Goal: Information Seeking & Learning: Learn about a topic

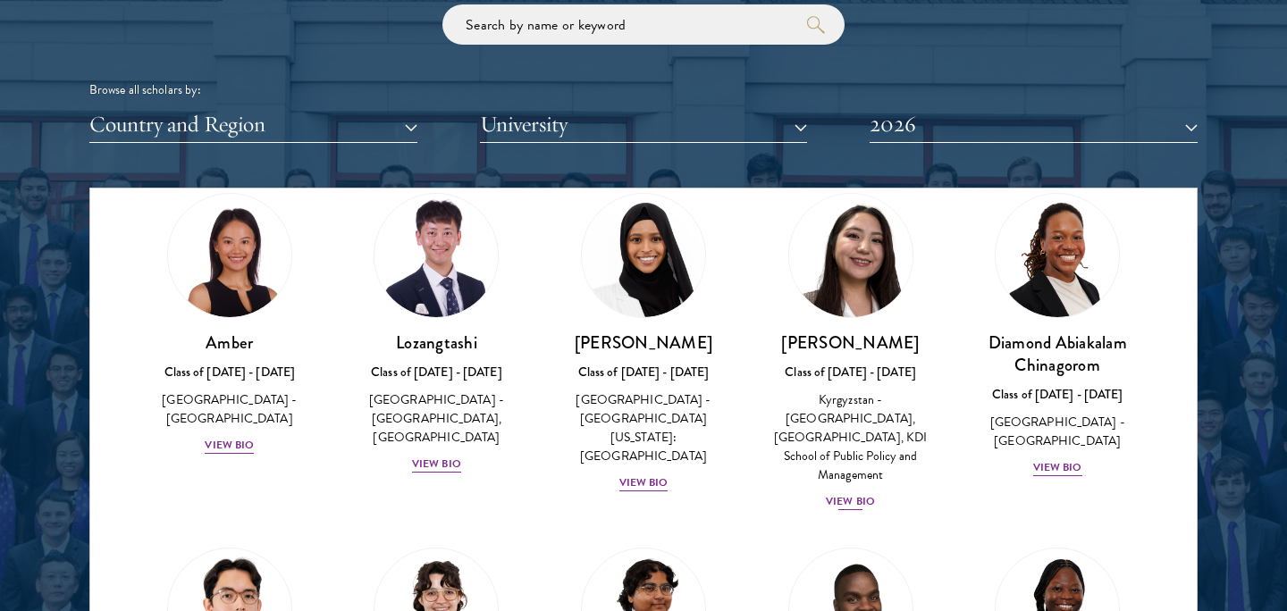
scroll to position [64, 0]
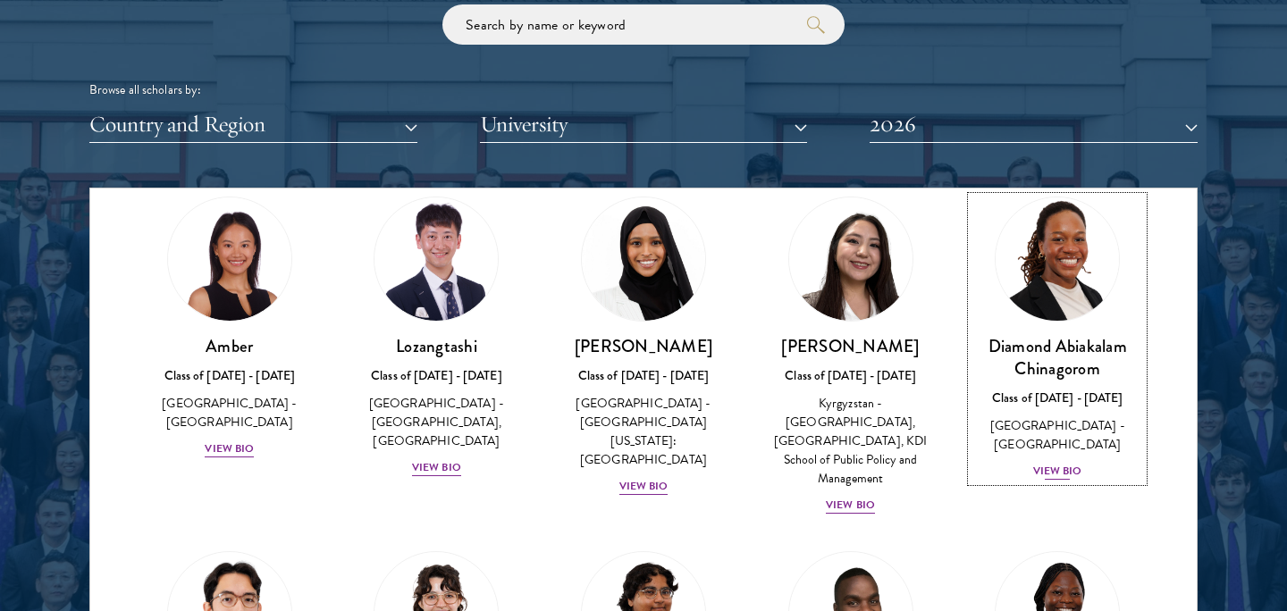
click at [1076, 463] on div "View Bio" at bounding box center [1057, 471] width 49 height 17
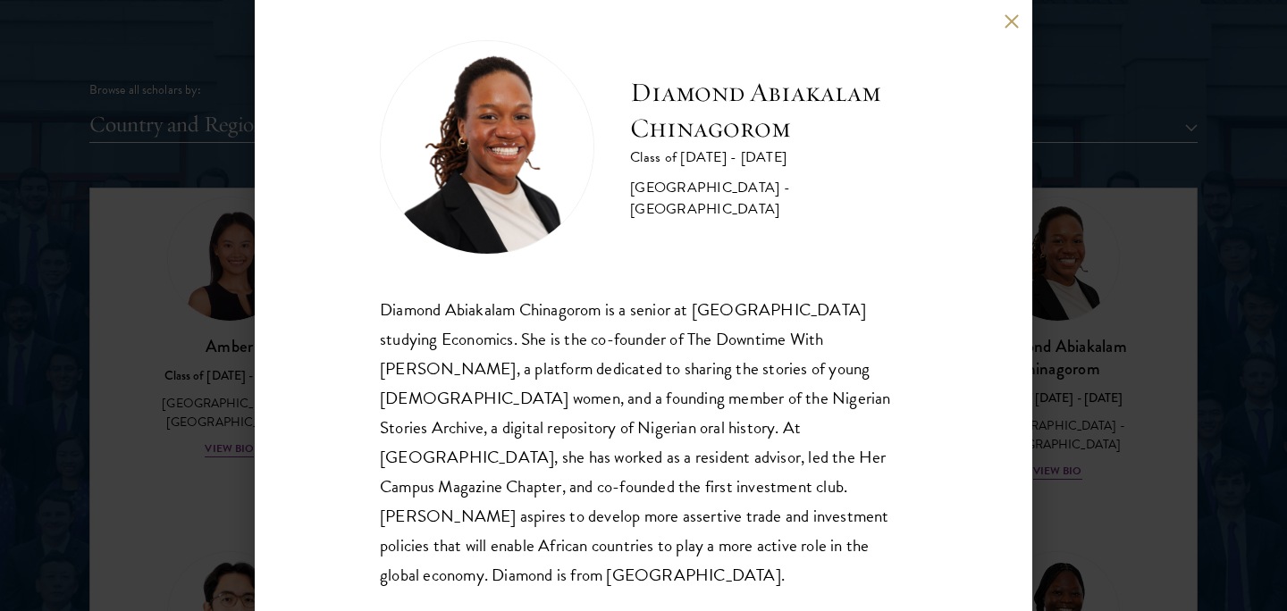
scroll to position [16, 0]
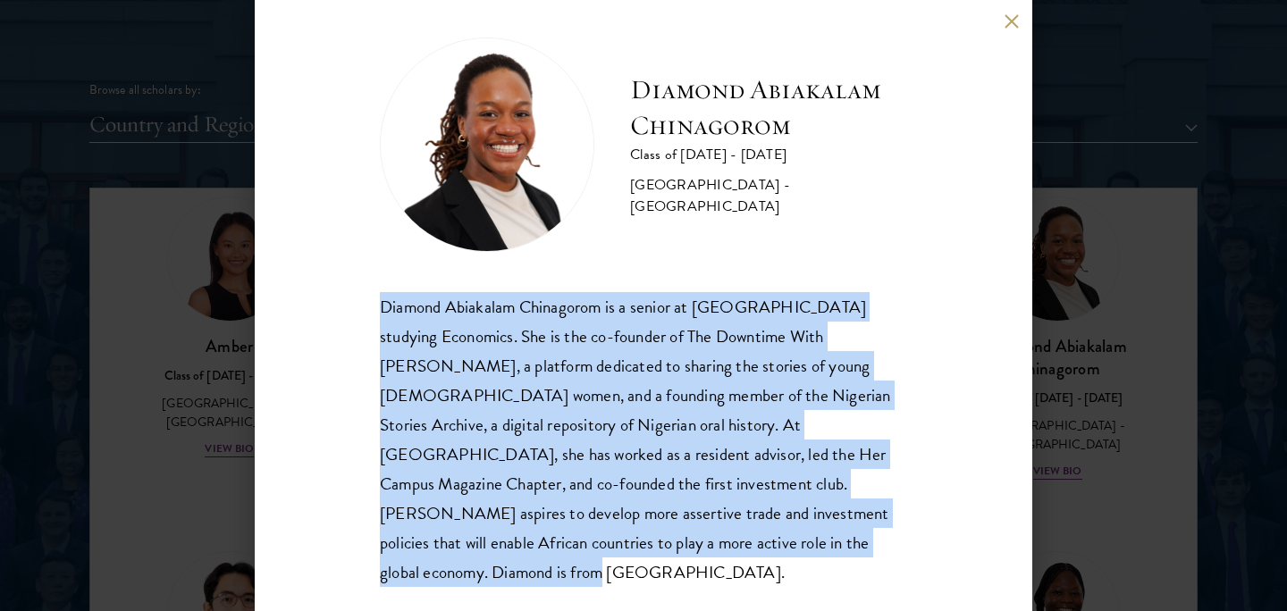
drag, startPoint x: 381, startPoint y: 307, endPoint x: 771, endPoint y: 590, distance: 481.3
click at [771, 590] on div "Diamond Abiakalam [GEOGRAPHIC_DATA] Class of [DATE] - [DATE] [GEOGRAPHIC_DATA] …" at bounding box center [644, 305] width 778 height 611
copy div "Diamond Abiakalam Chinagorom is a senior at [GEOGRAPHIC_DATA] studying Economic…"
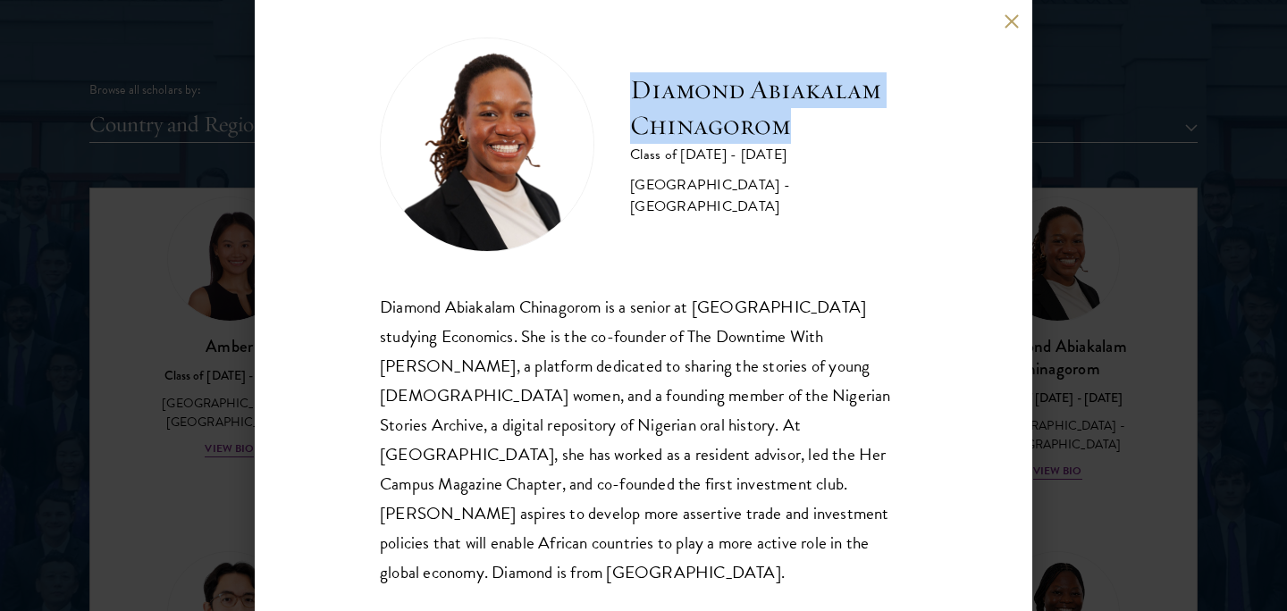
drag, startPoint x: 635, startPoint y: 102, endPoint x: 821, endPoint y: 128, distance: 187.7
click at [821, 128] on h2 "Diamond Abiakalam Chinagorom" at bounding box center [768, 108] width 277 height 72
copy h2 "Diamond Abiakalam Chinagorom"
click at [1015, 19] on button at bounding box center [1011, 20] width 15 height 15
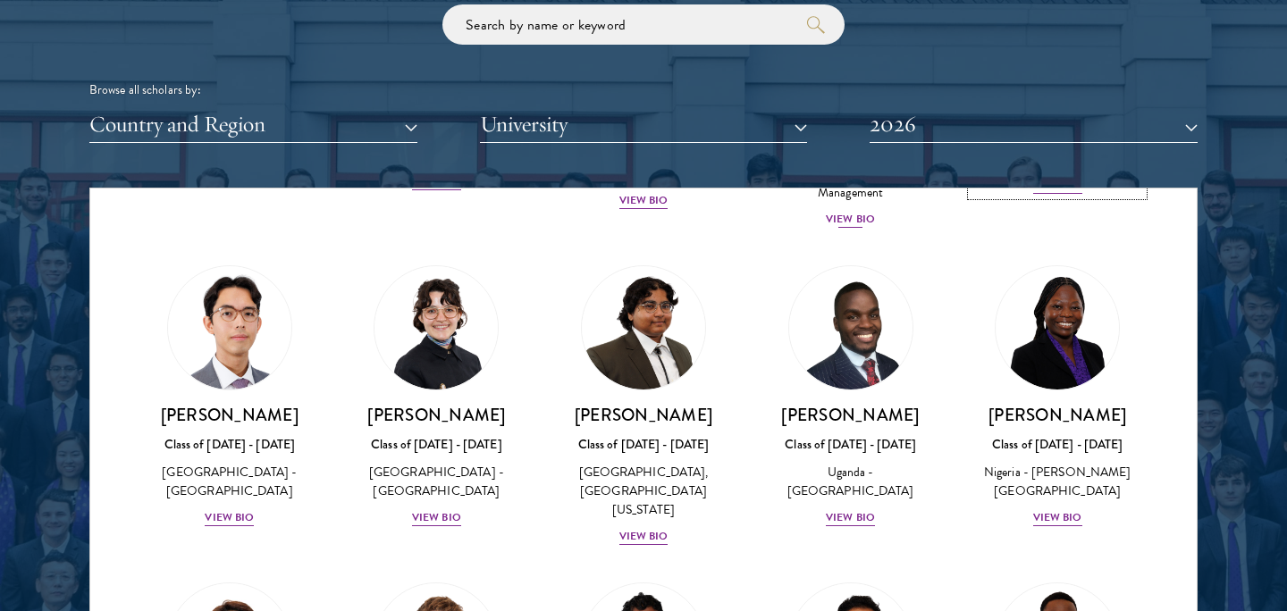
scroll to position [358, 0]
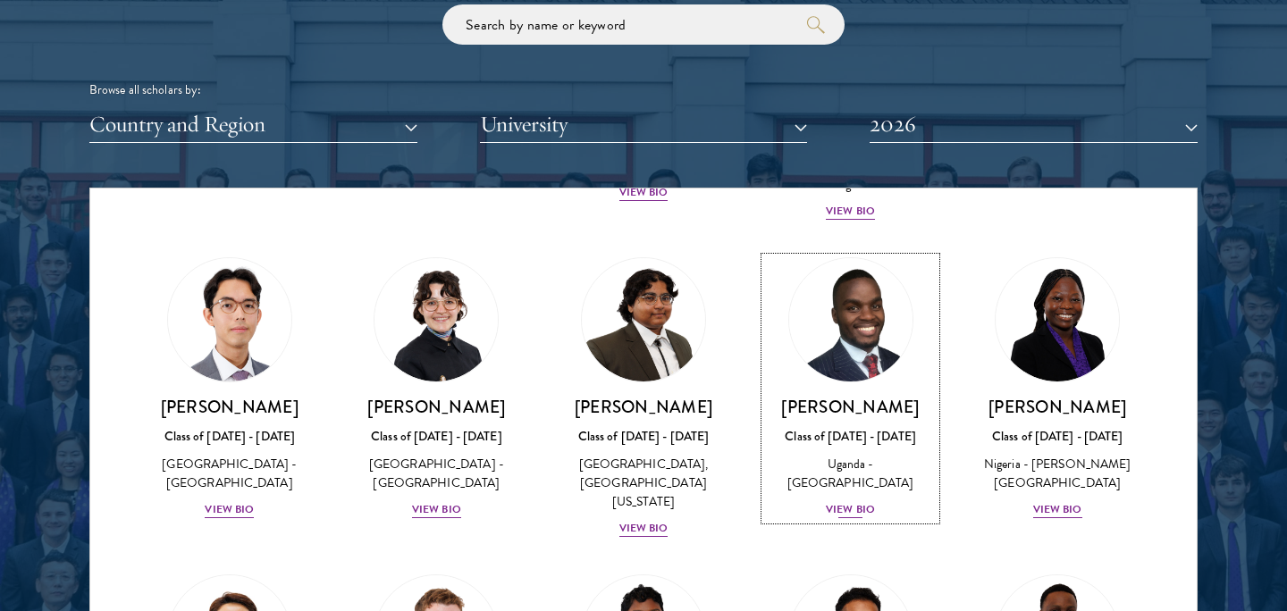
click at [846, 505] on div "View Bio" at bounding box center [850, 509] width 49 height 17
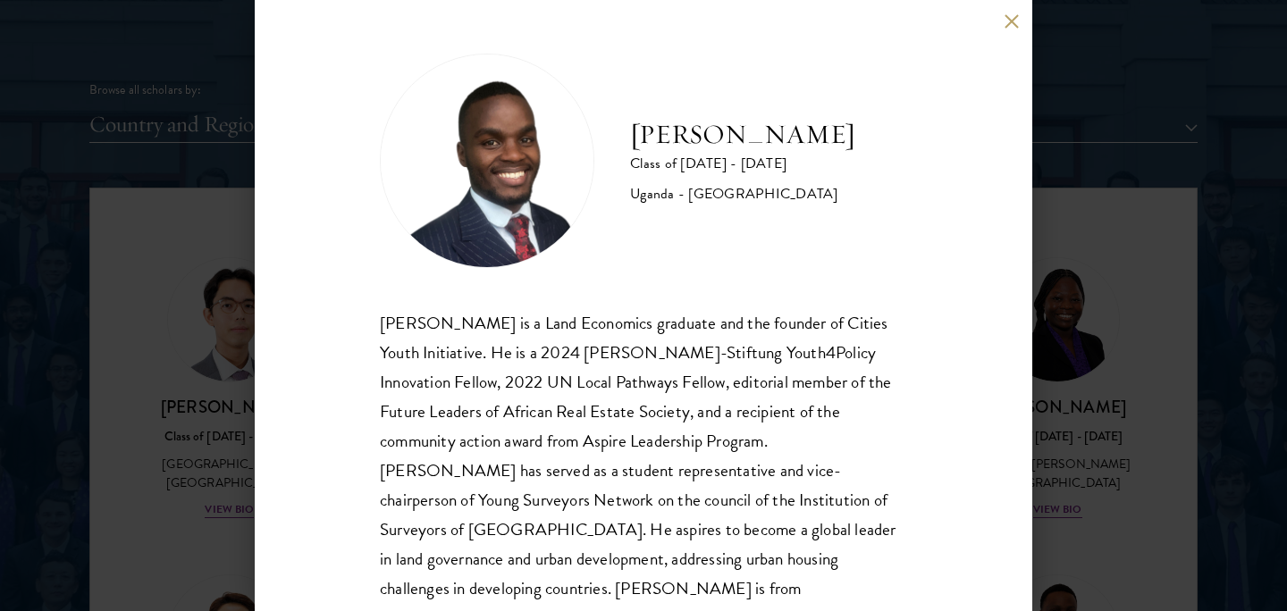
click at [1010, 19] on button at bounding box center [1011, 20] width 15 height 15
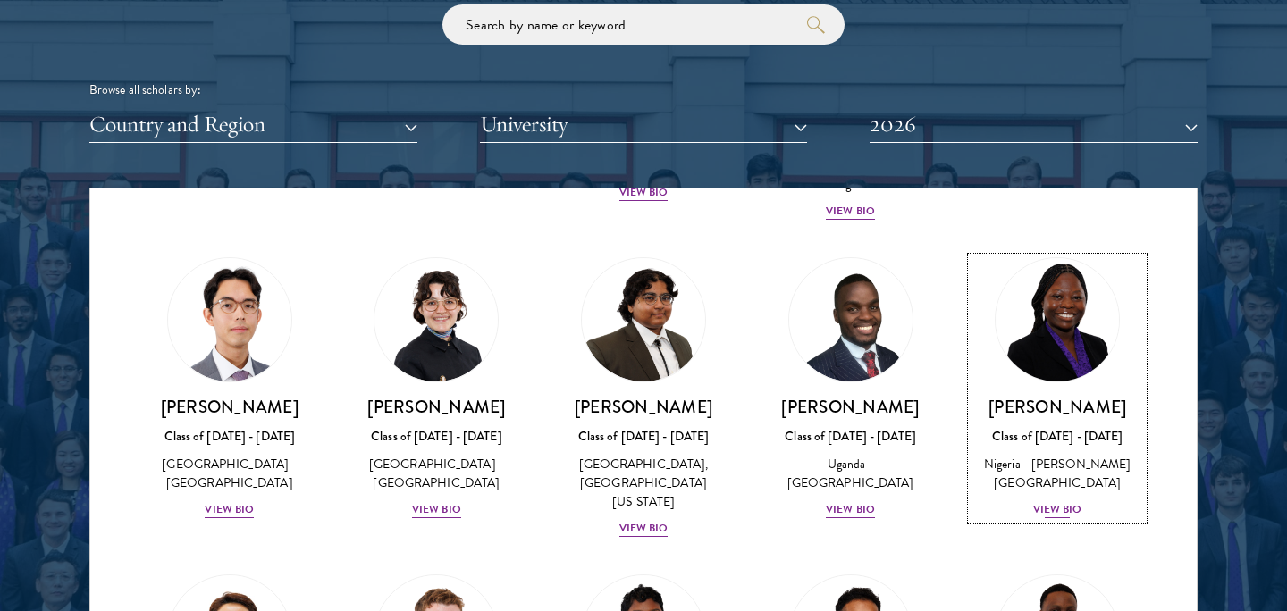
click at [1068, 501] on div "View Bio" at bounding box center [1057, 509] width 49 height 17
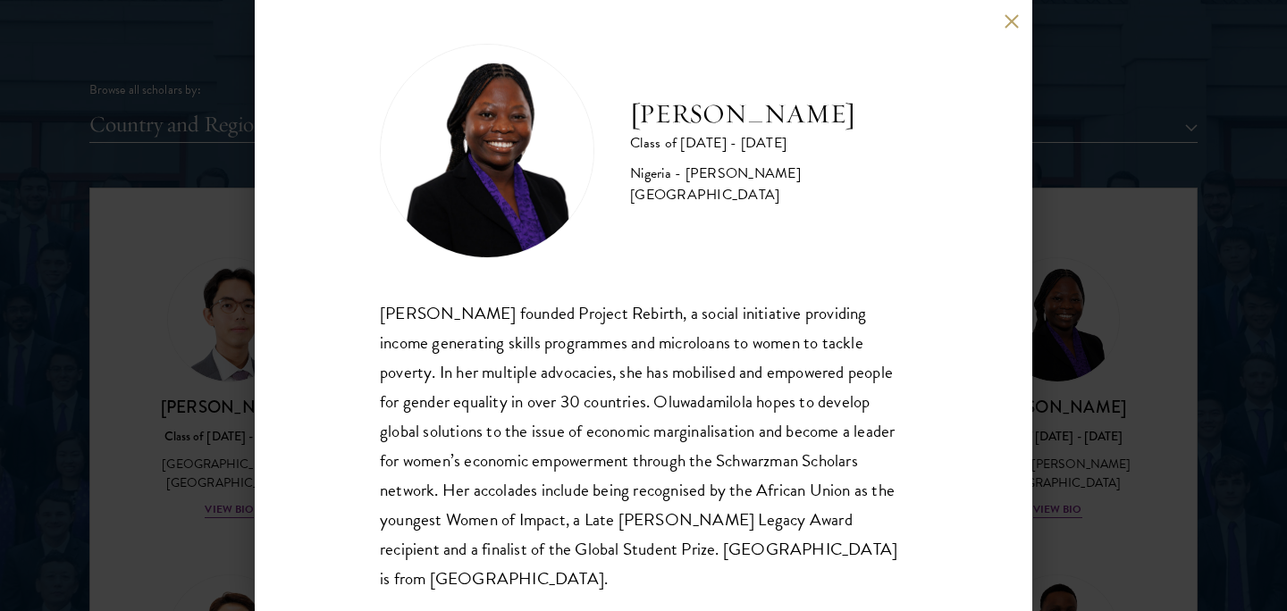
scroll to position [16, 0]
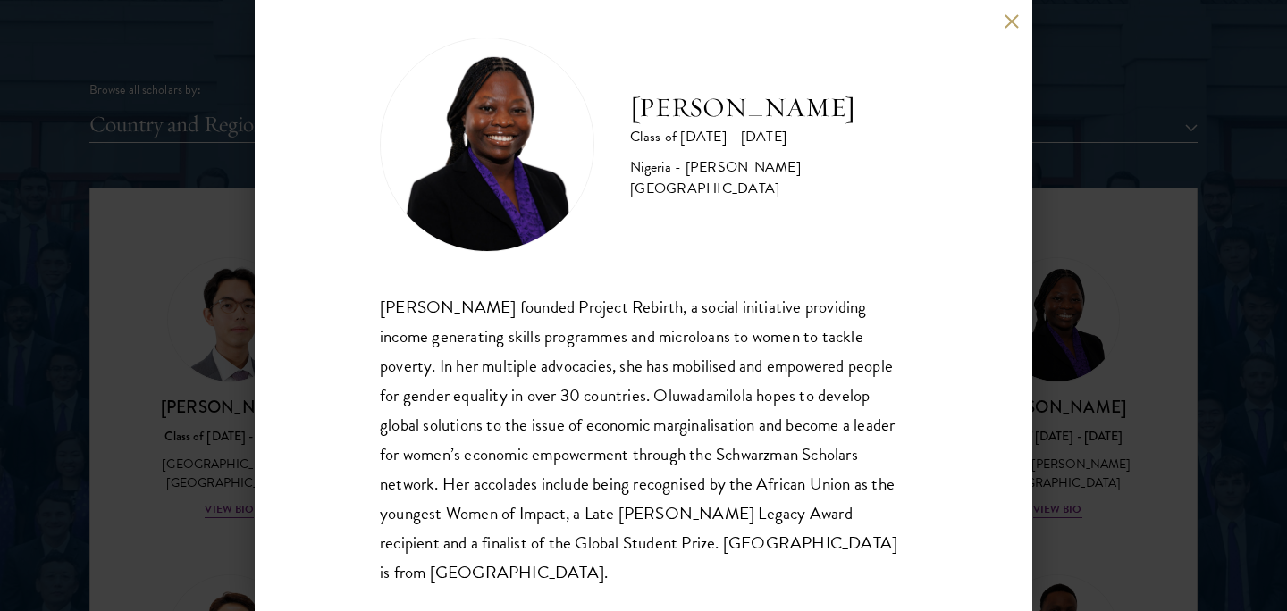
click at [1010, 20] on button at bounding box center [1011, 20] width 15 height 15
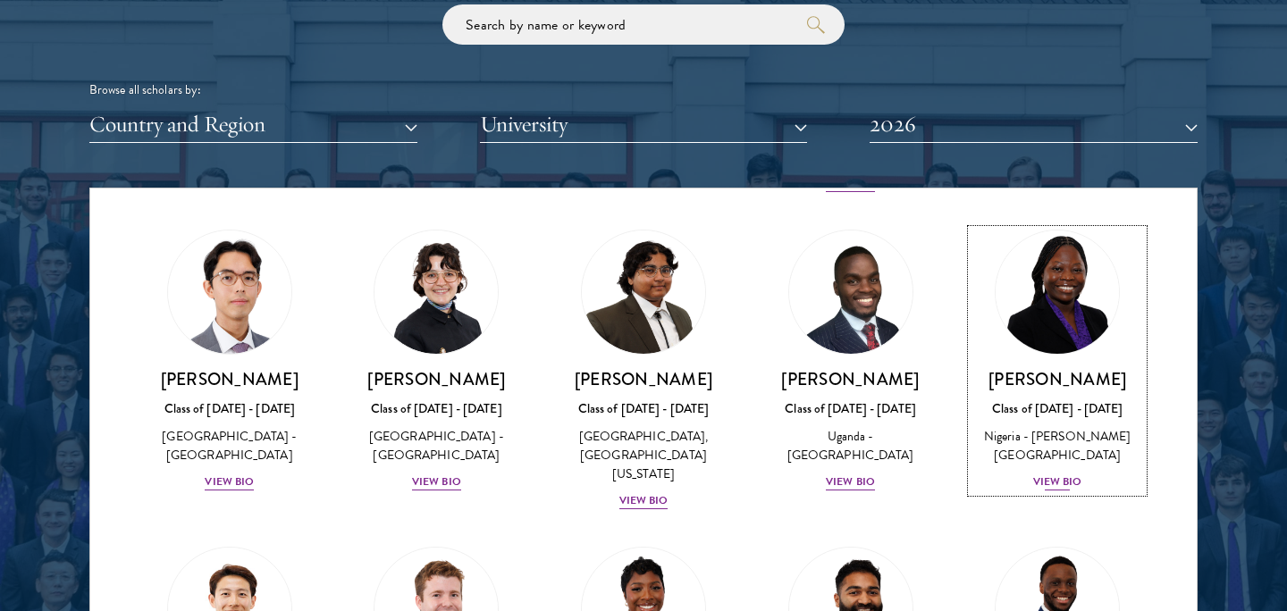
scroll to position [441, 0]
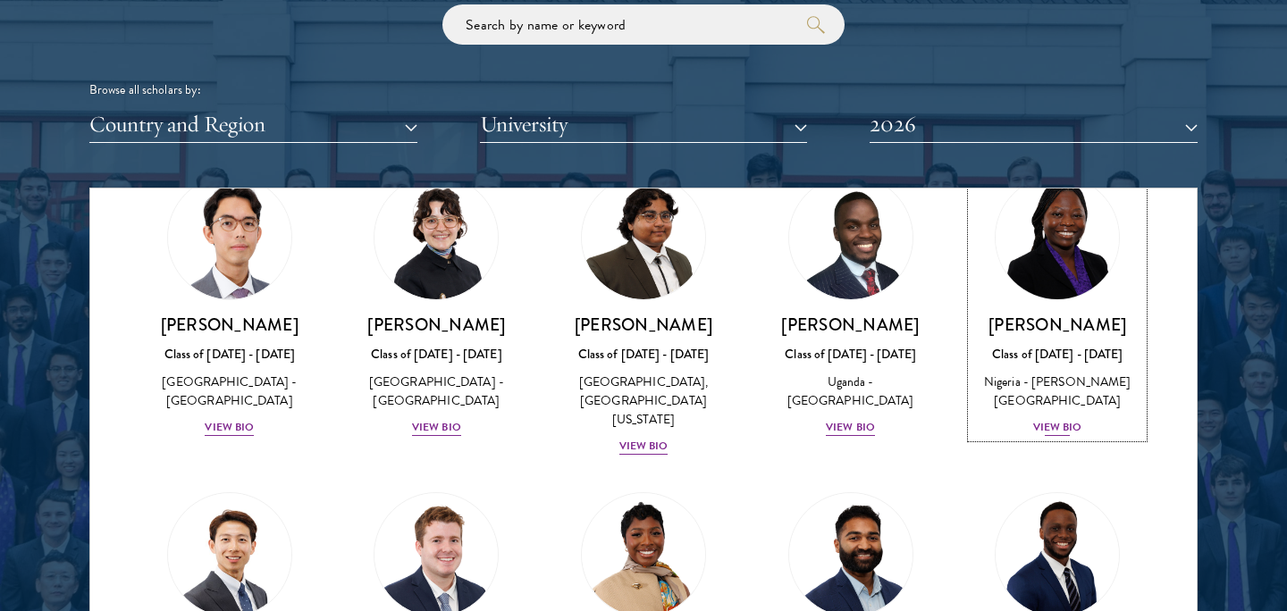
click at [1054, 419] on div "View Bio" at bounding box center [1057, 427] width 49 height 17
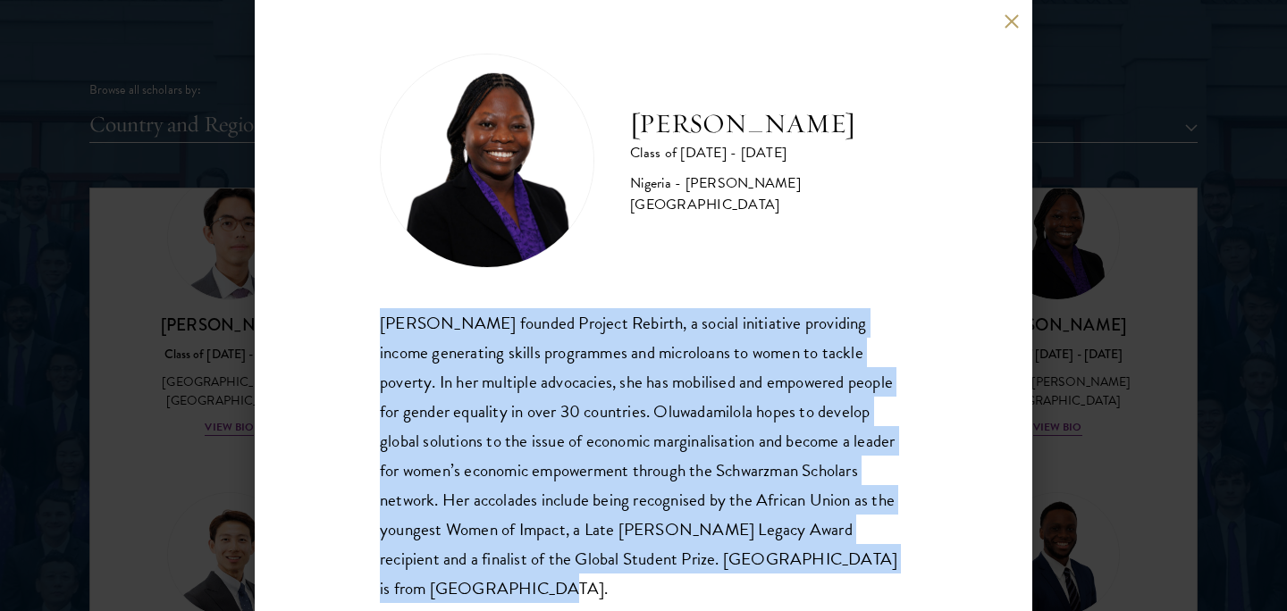
drag, startPoint x: 382, startPoint y: 322, endPoint x: 908, endPoint y: 582, distance: 587.3
click at [908, 582] on div "[PERSON_NAME] Class of [DATE] - [DATE] [GEOGRAPHIC_DATA] - [PERSON_NAME][GEOGRA…" at bounding box center [644, 305] width 778 height 611
copy div "[PERSON_NAME] founded Project Rebirth, a social initiative providing income gen…"
click at [1014, 19] on button at bounding box center [1011, 20] width 15 height 15
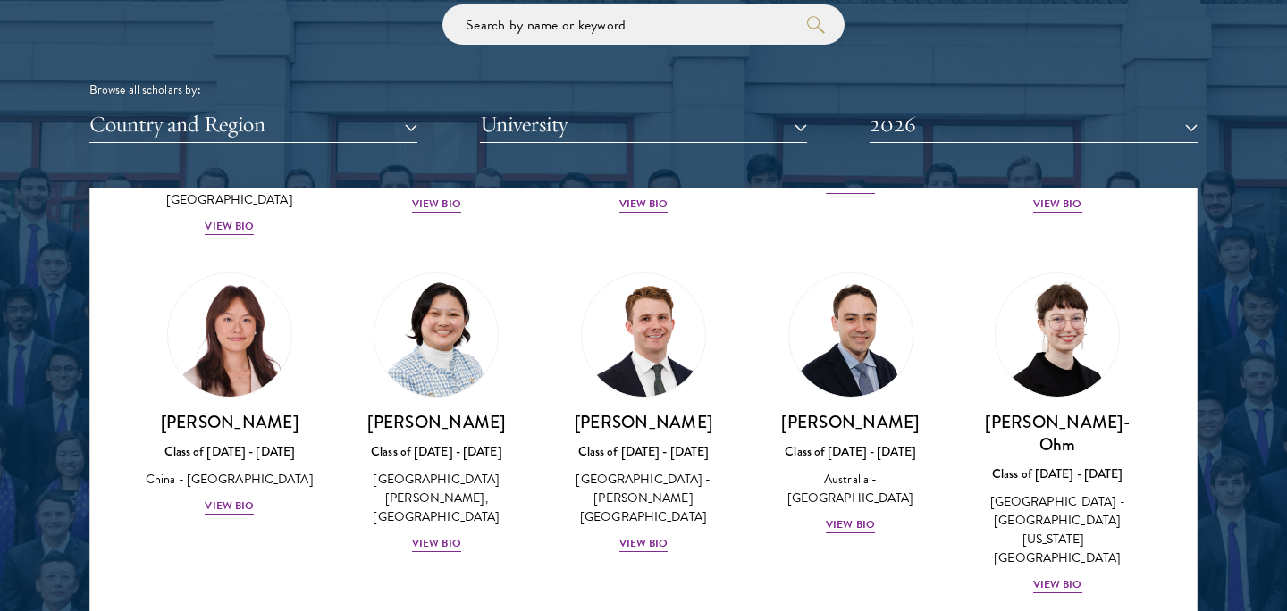
scroll to position [1691, 0]
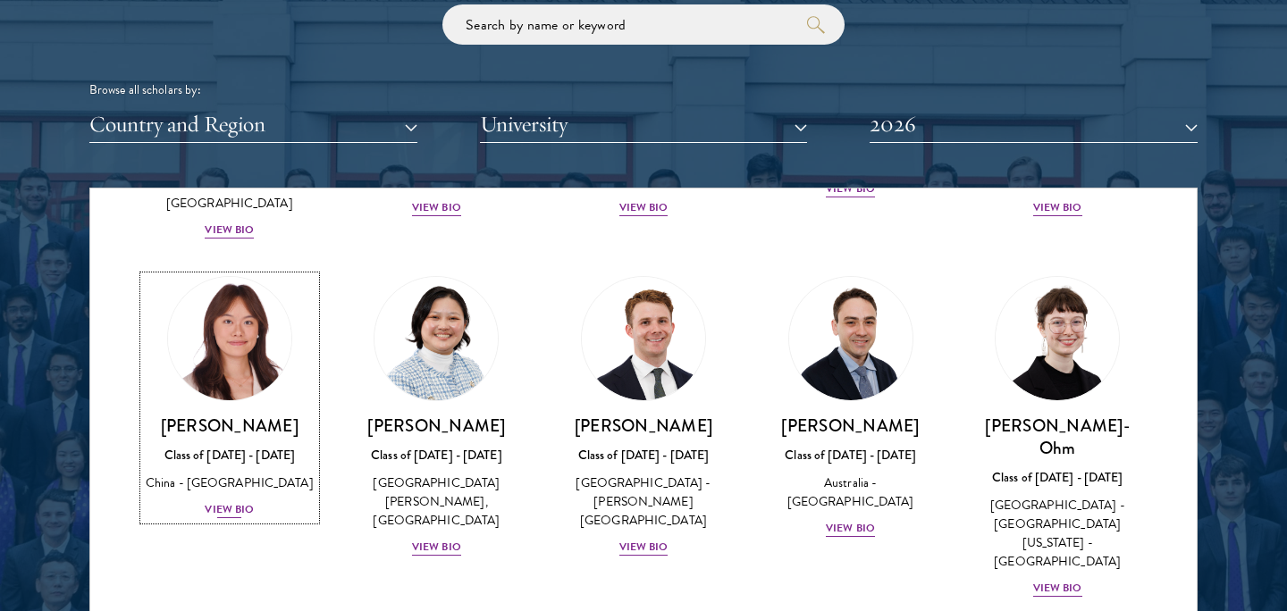
click at [228, 501] on div "View Bio" at bounding box center [229, 509] width 49 height 17
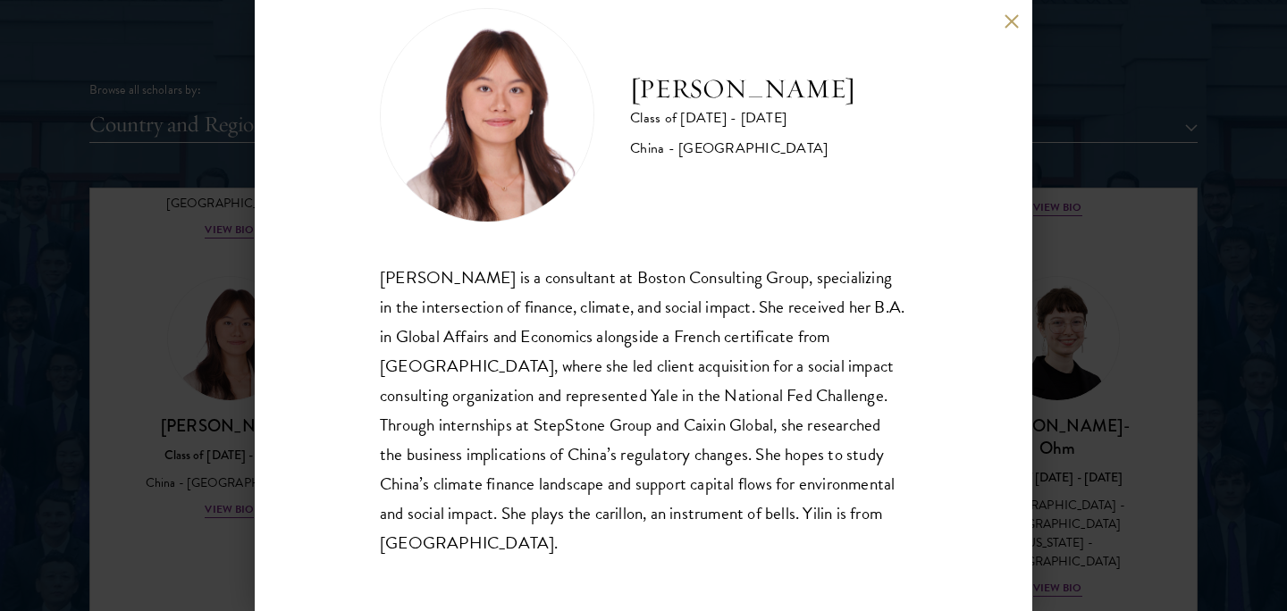
scroll to position [42, 0]
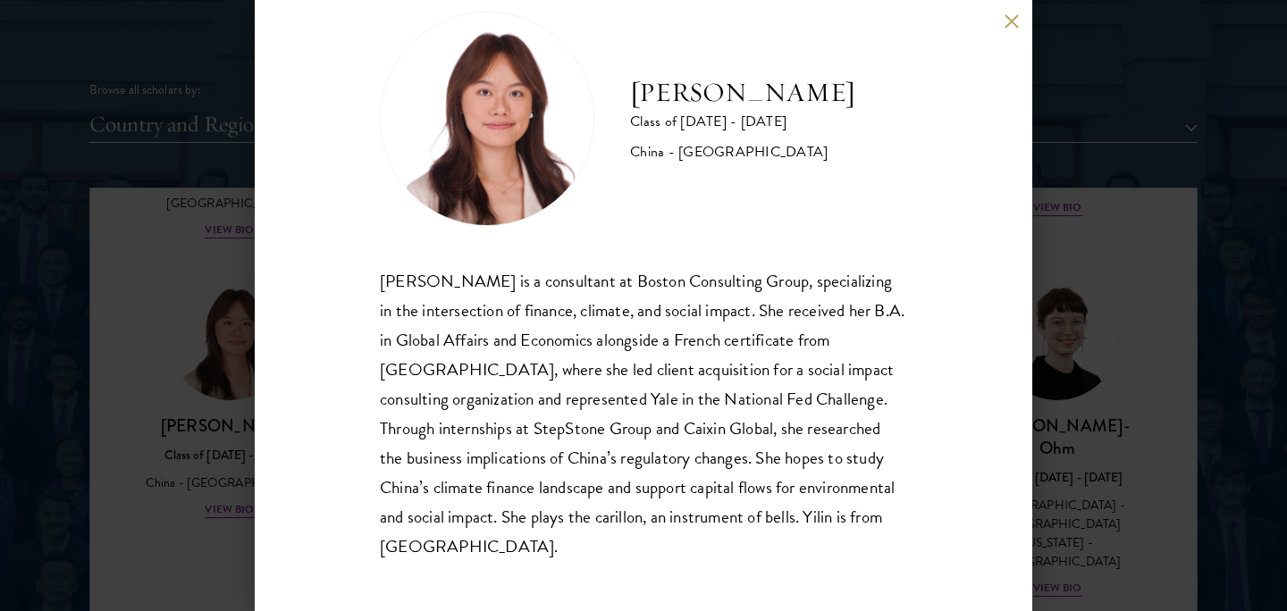
click at [1008, 20] on button at bounding box center [1011, 20] width 15 height 15
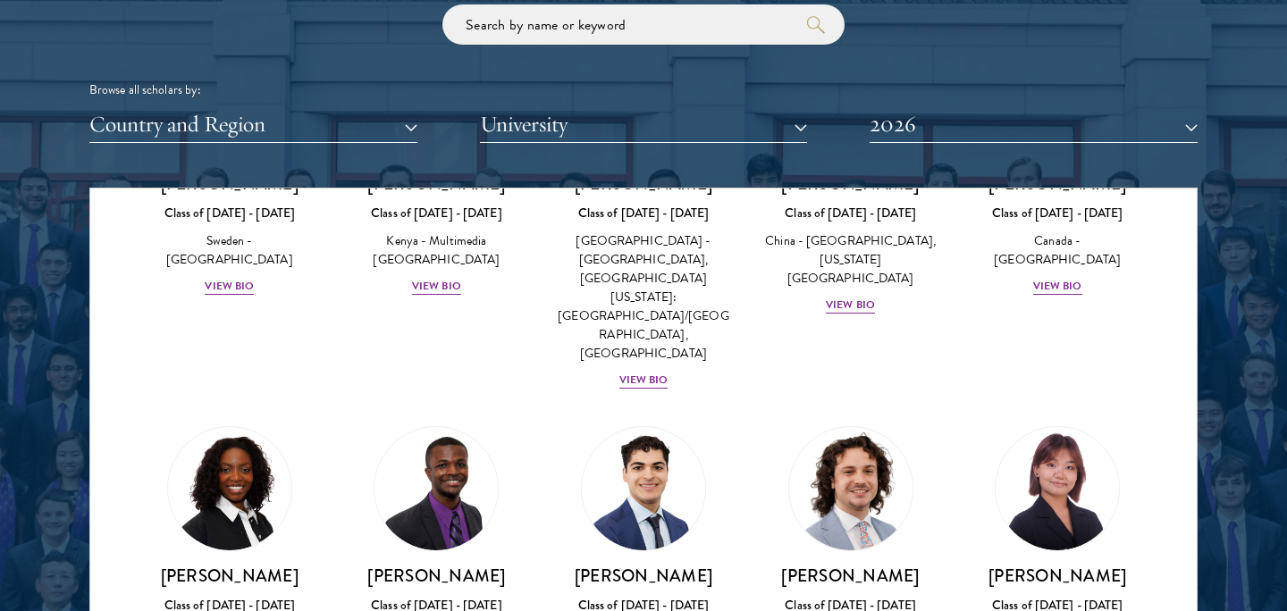
scroll to position [2992, 0]
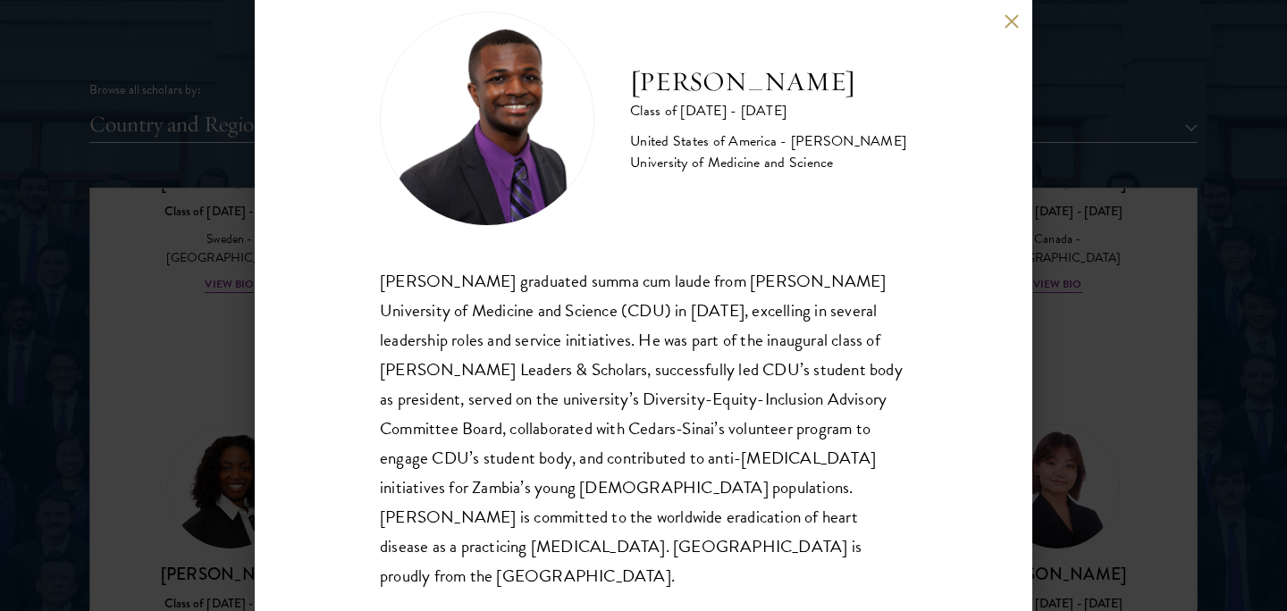
scroll to position [46, 0]
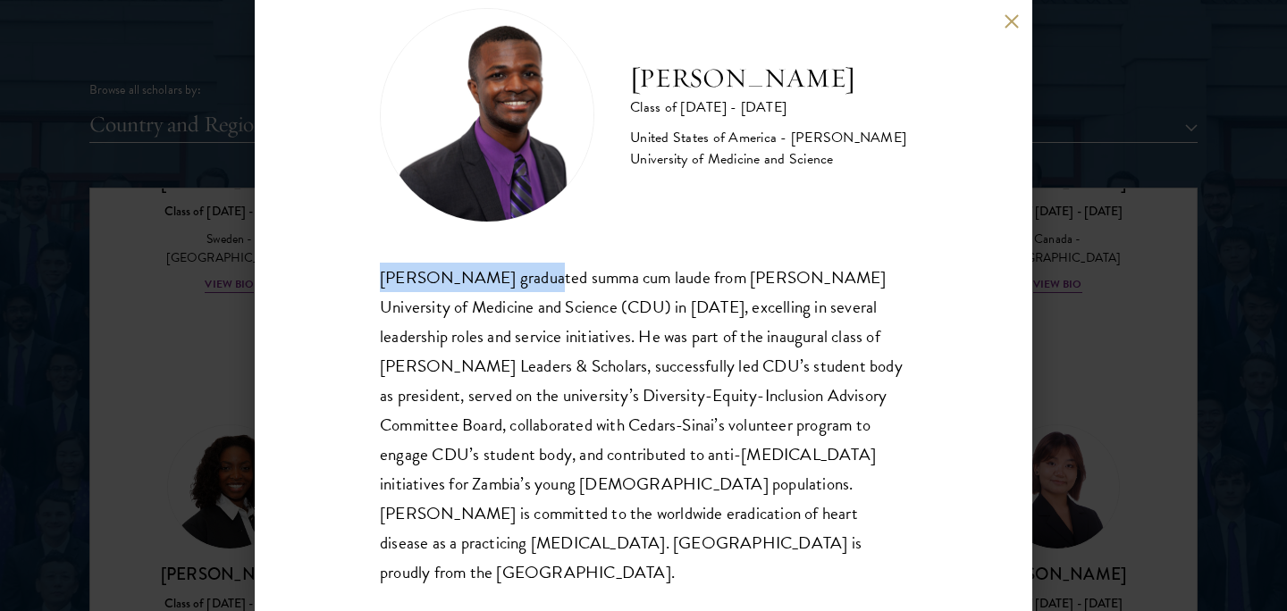
drag, startPoint x: 380, startPoint y: 275, endPoint x: 529, endPoint y: 276, distance: 149.3
click at [529, 276] on div "[PERSON_NAME] graduated summa cum laude from [PERSON_NAME] University of Medici…" at bounding box center [643, 425] width 527 height 325
copy div "[PERSON_NAME]"
click at [1018, 17] on button at bounding box center [1011, 20] width 15 height 15
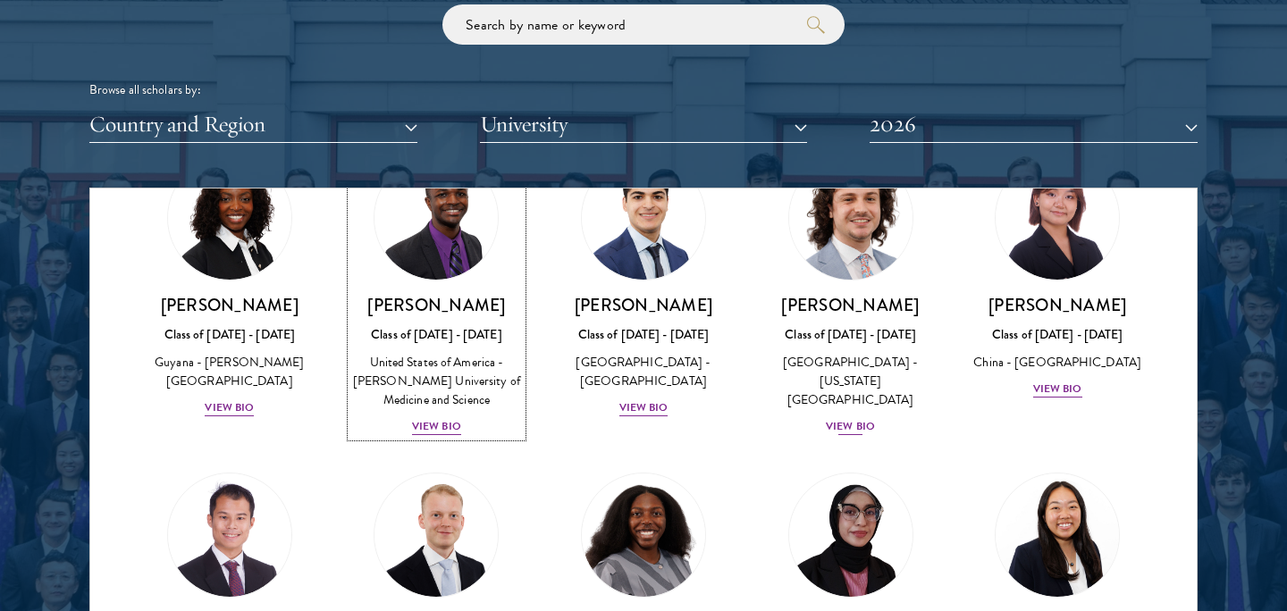
scroll to position [3271, 0]
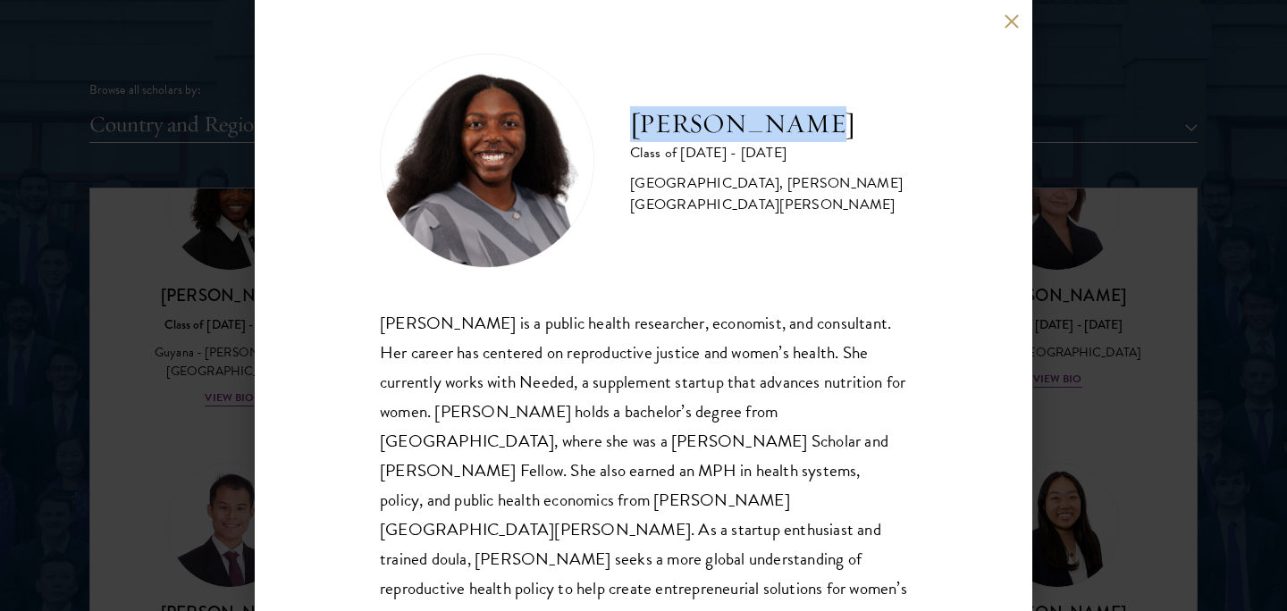
drag, startPoint x: 632, startPoint y: 116, endPoint x: 832, endPoint y: 130, distance: 200.7
click at [832, 130] on h2 "[PERSON_NAME]" at bounding box center [768, 124] width 277 height 36
copy h2 "[PERSON_NAME]"
click at [1014, 21] on button at bounding box center [1011, 20] width 15 height 15
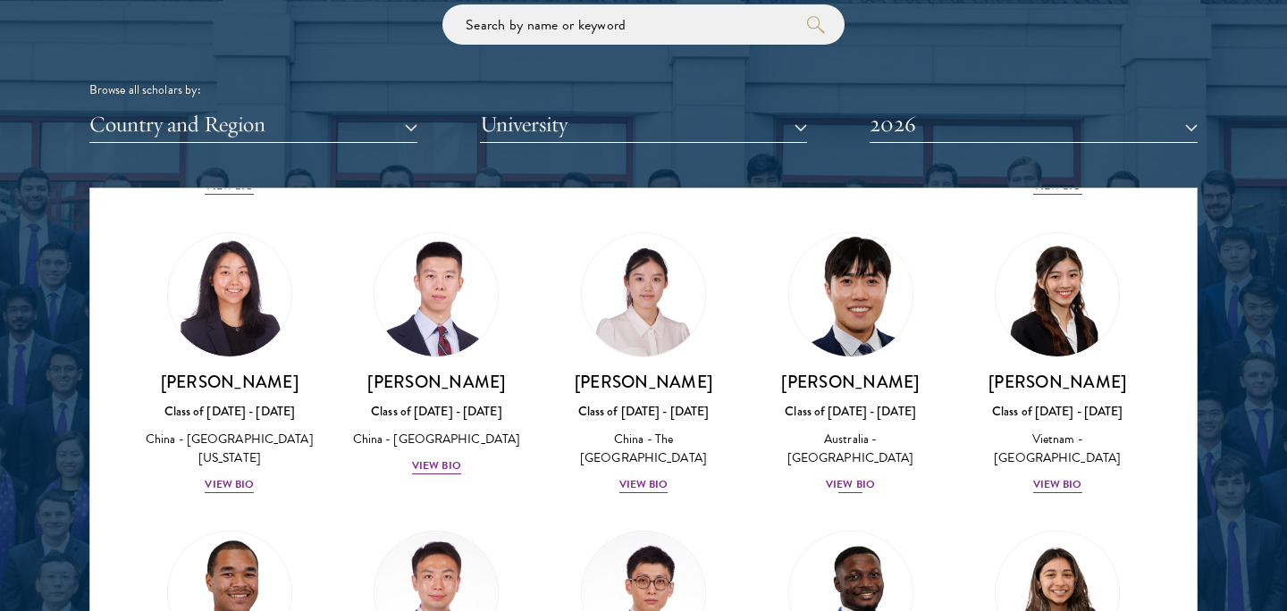
scroll to position [5176, 0]
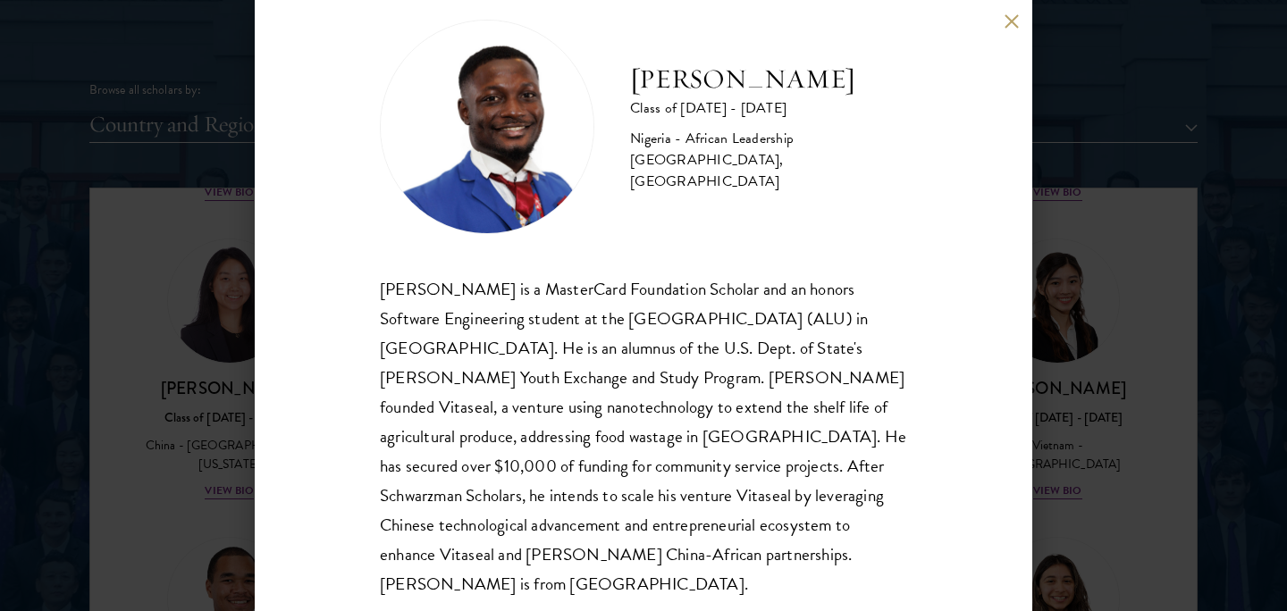
scroll to position [46, 0]
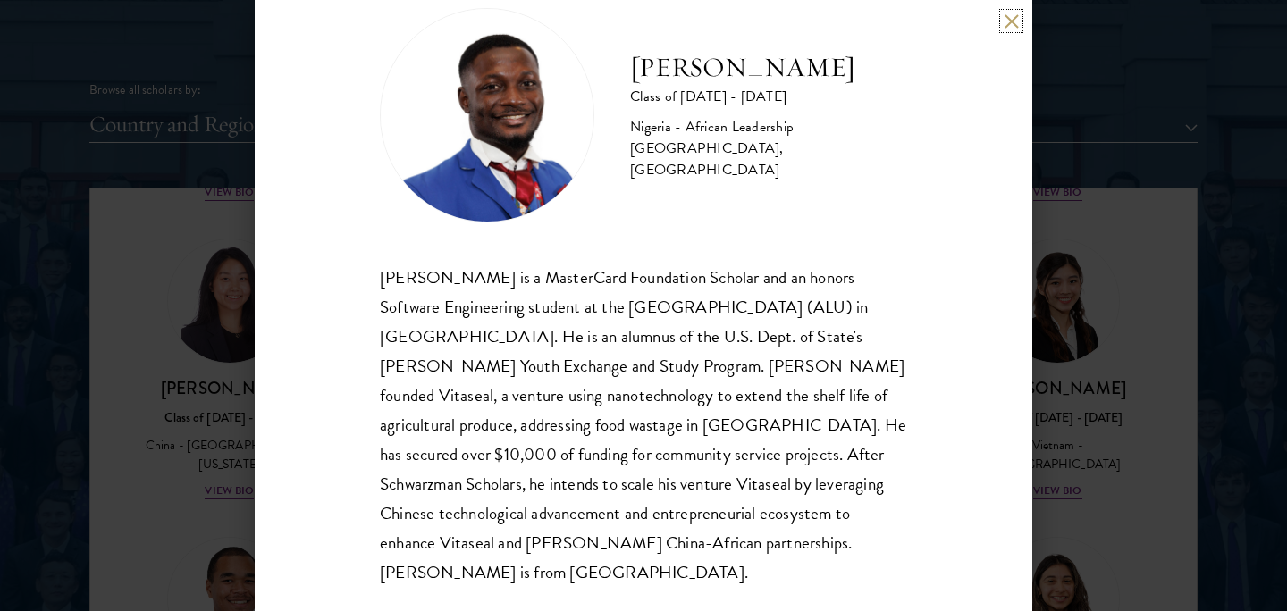
click at [1008, 19] on button at bounding box center [1011, 20] width 15 height 15
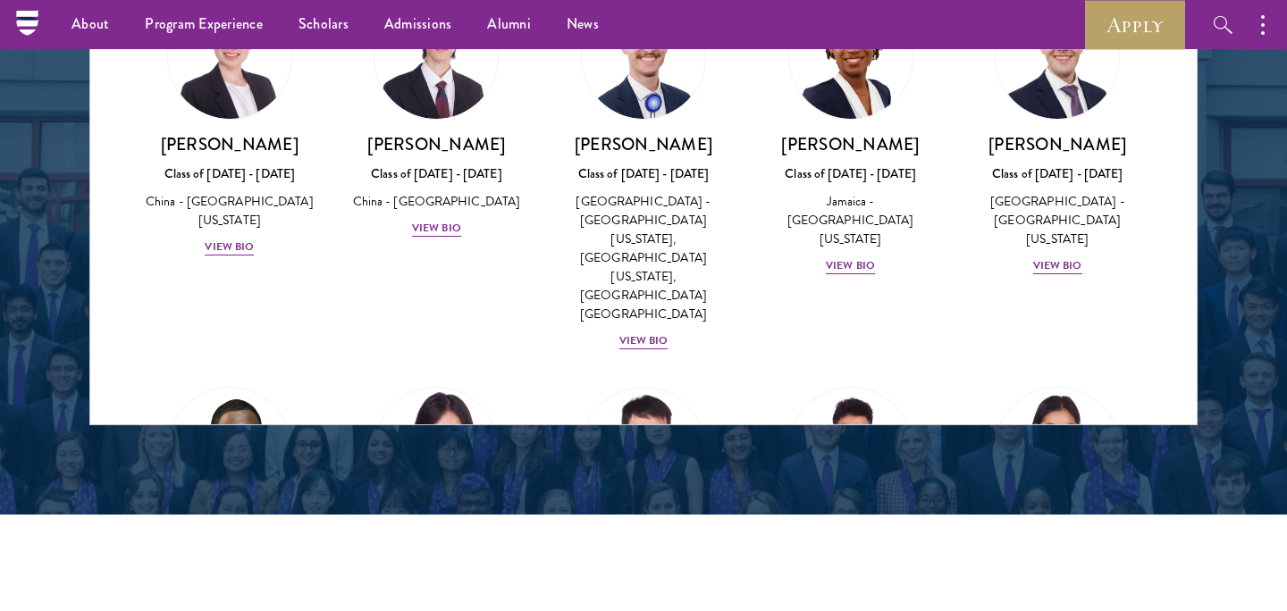
scroll to position [2464, 0]
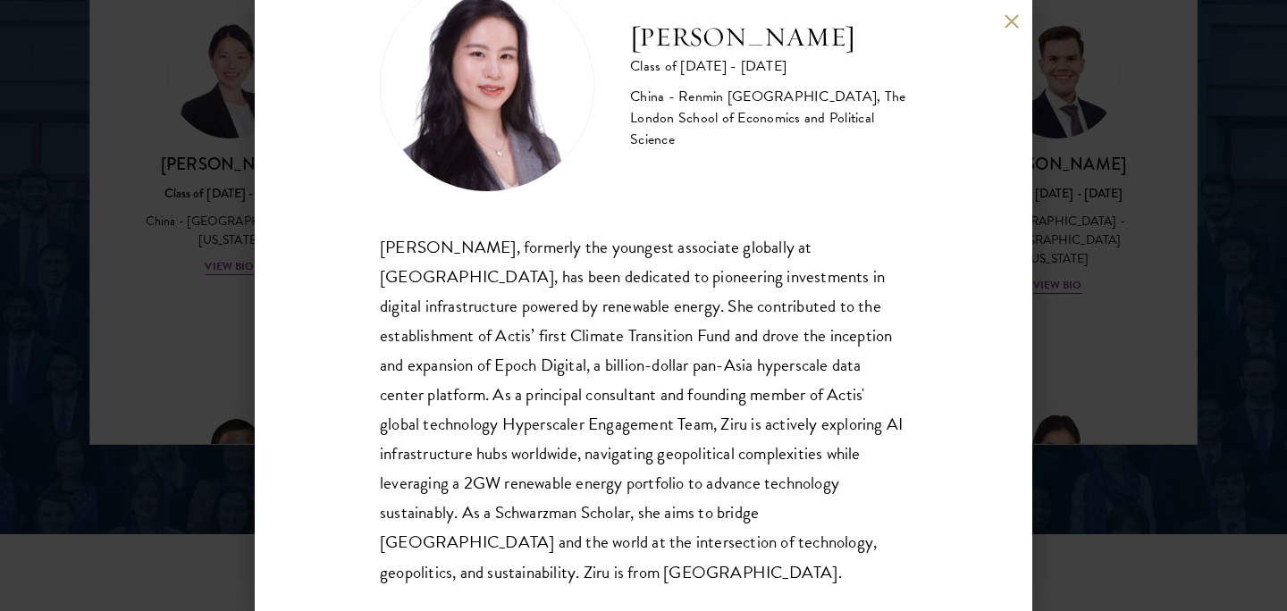
scroll to position [2471, 0]
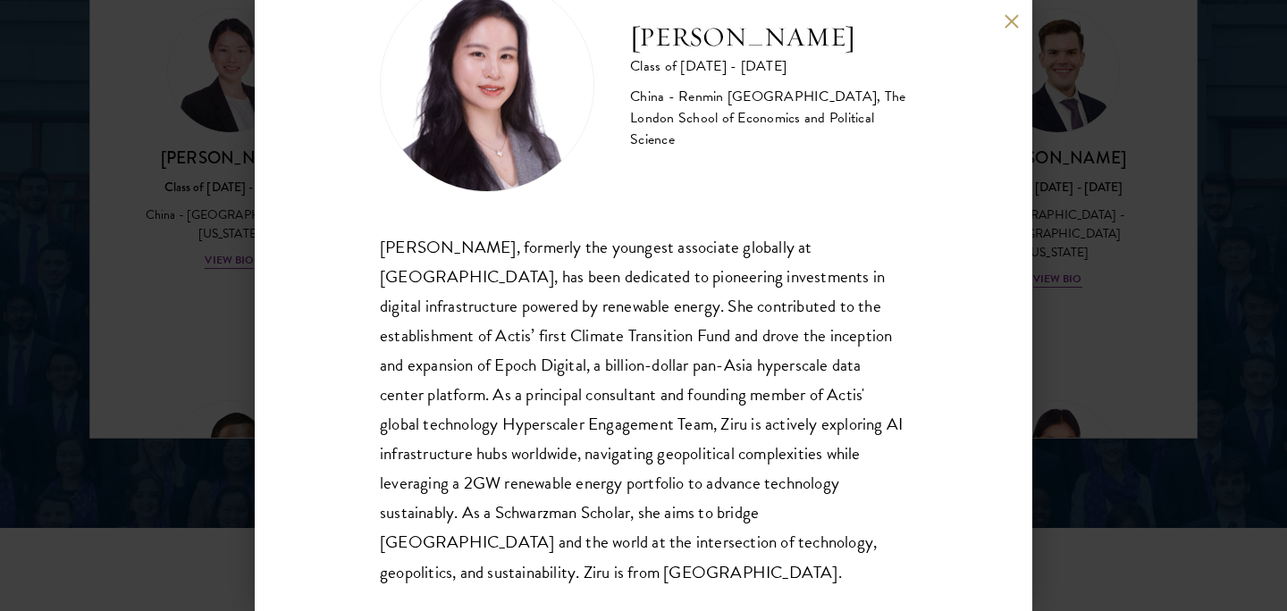
click at [1014, 21] on button at bounding box center [1011, 20] width 15 height 15
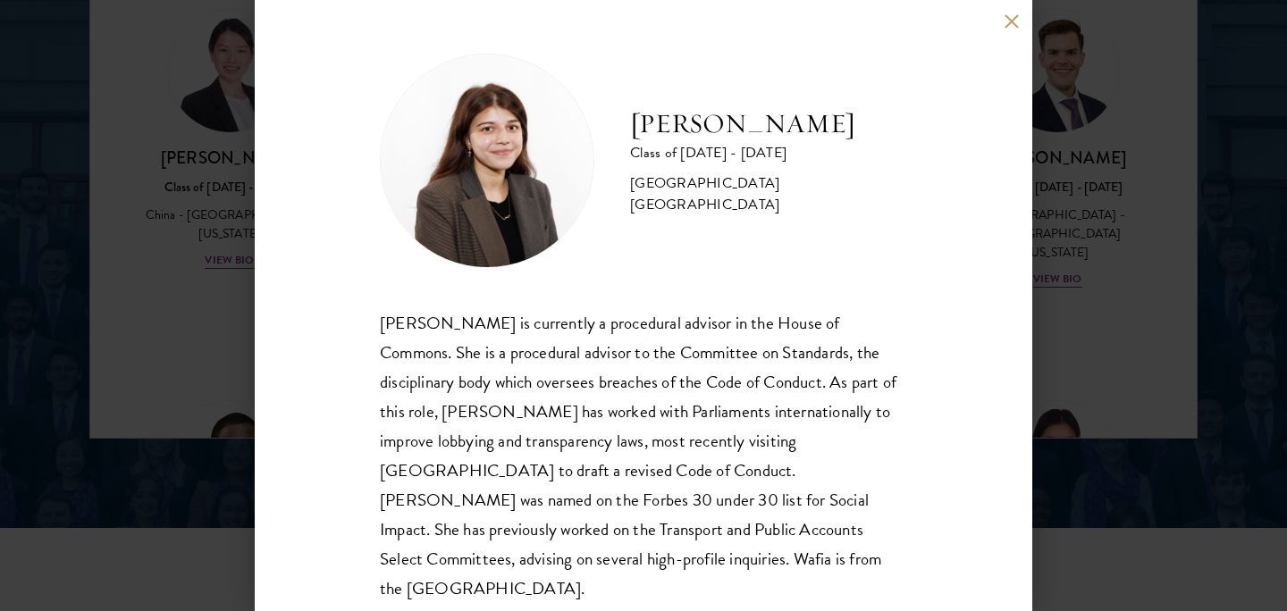
click at [1010, 21] on button at bounding box center [1011, 20] width 15 height 15
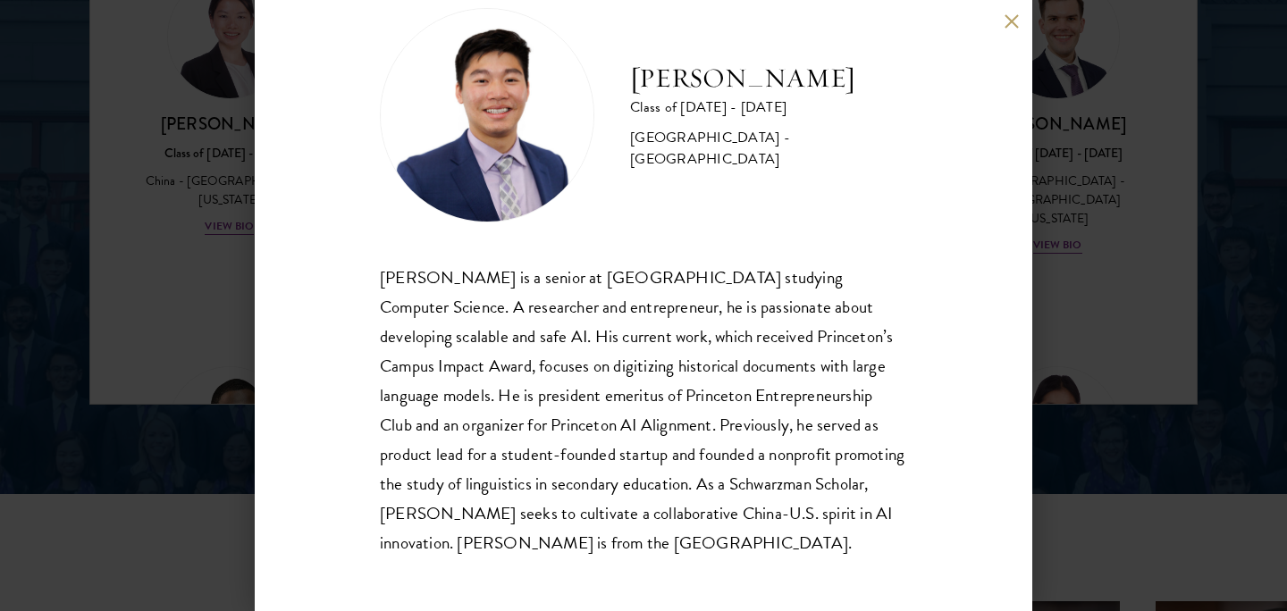
scroll to position [2506, 0]
click at [1014, 19] on button at bounding box center [1011, 20] width 15 height 15
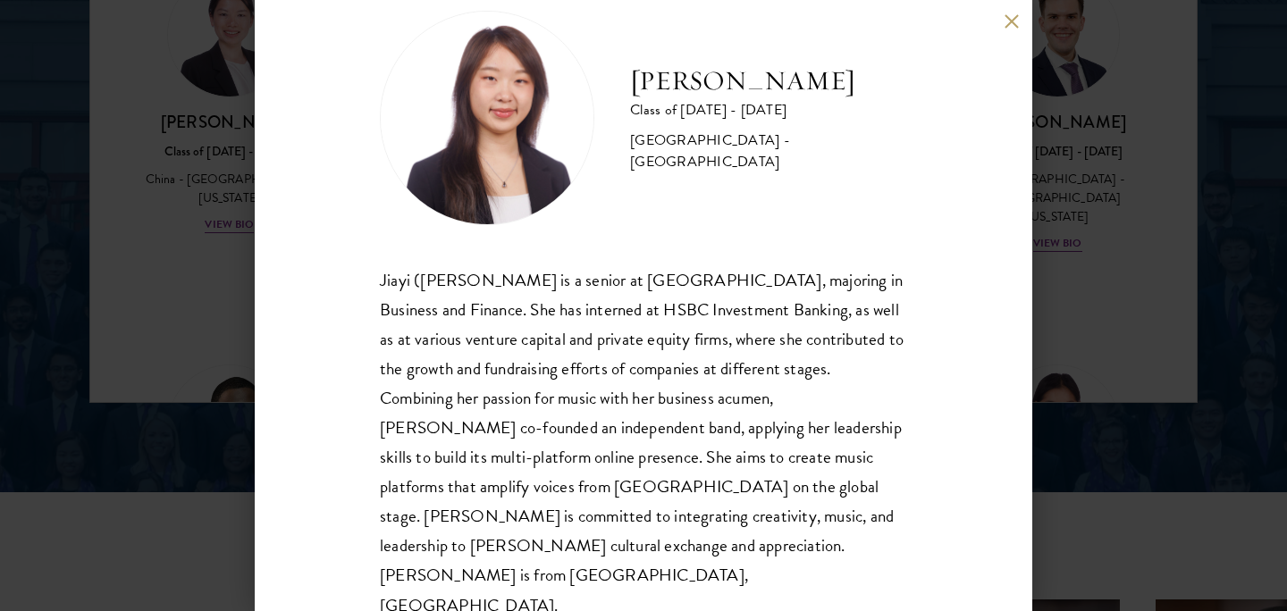
scroll to position [46, 0]
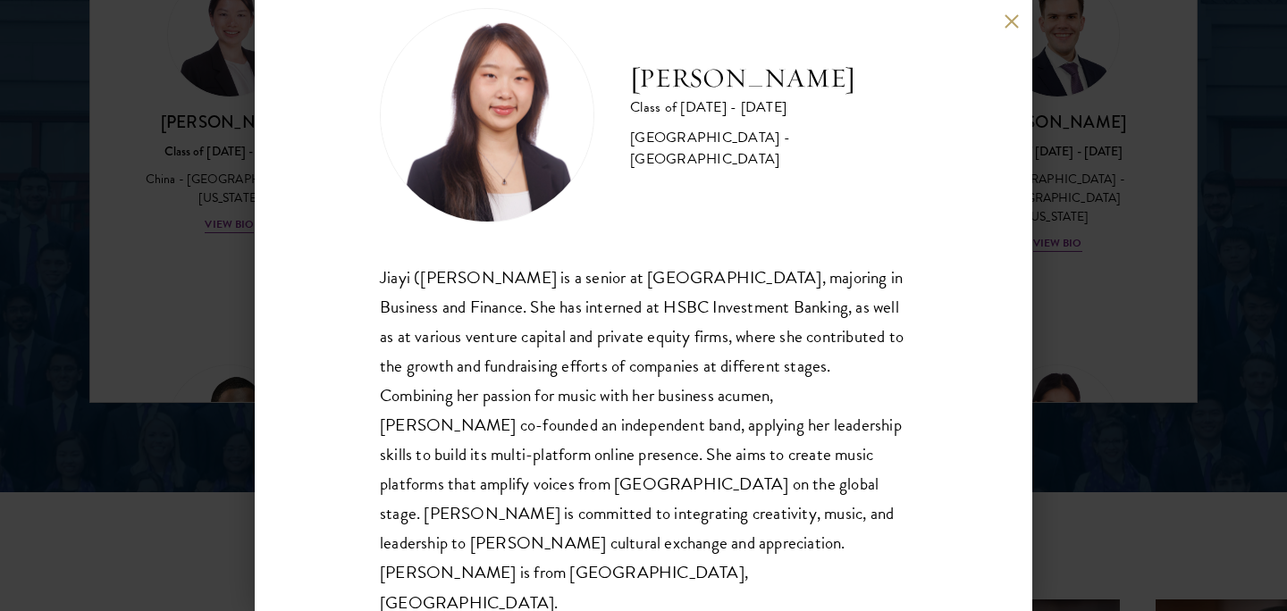
click at [1009, 21] on button at bounding box center [1011, 20] width 15 height 15
